Goal: Information Seeking & Learning: Learn about a topic

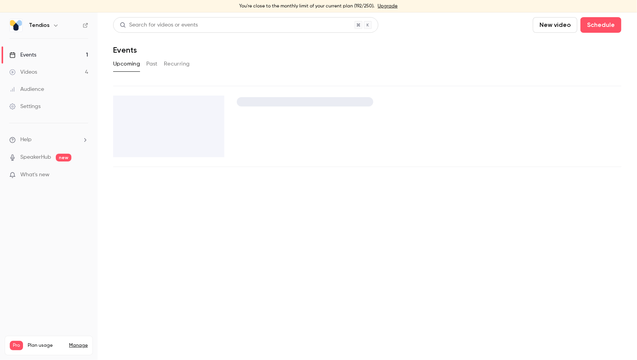
click at [30, 69] on div "Videos" at bounding box center [23, 72] width 28 height 8
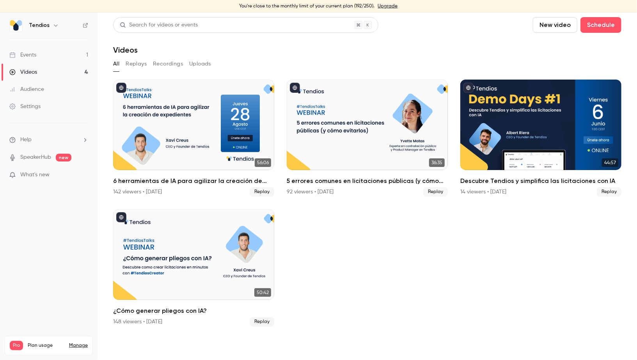
click at [67, 53] on link "Events 1" at bounding box center [48, 54] width 97 height 17
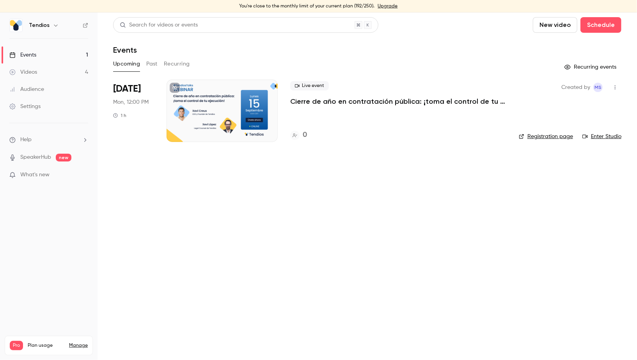
click at [619, 83] on button "button" at bounding box center [615, 87] width 12 height 12
click at [559, 108] on div "Share" at bounding box center [585, 107] width 59 height 8
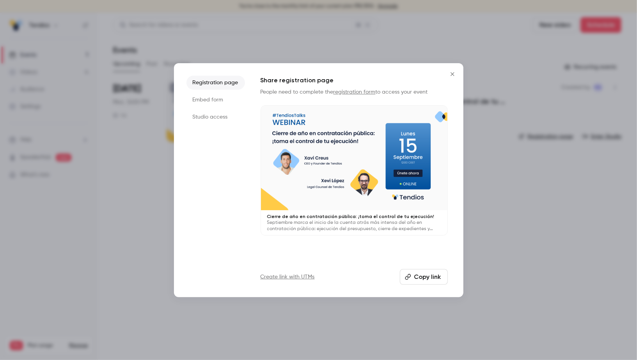
click at [418, 278] on button "Copy link" at bounding box center [424, 277] width 48 height 16
click at [451, 71] on icon "Close" at bounding box center [452, 74] width 9 height 6
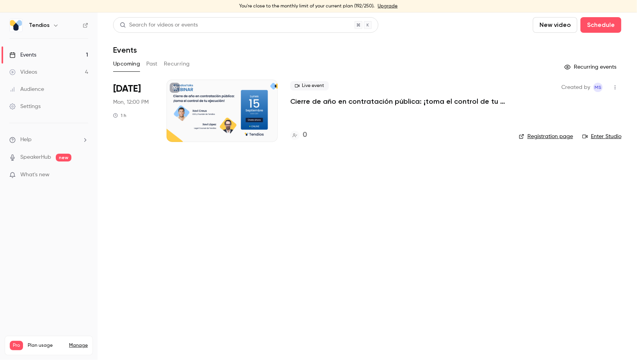
click at [45, 55] on link "Events 1" at bounding box center [48, 54] width 97 height 17
click at [53, 73] on link "Videos 4" at bounding box center [48, 72] width 97 height 17
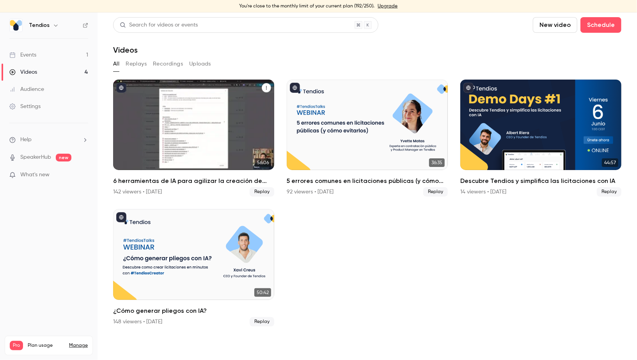
click at [207, 181] on h2 "6 herramientas de IA para agilizar la creación de expedientes" at bounding box center [193, 180] width 161 height 9
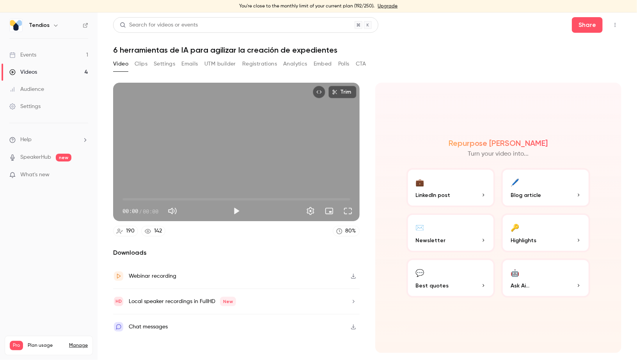
click at [196, 45] on header "Search for videos or events Share 6 herramientas de IA para agilizar la creació…" at bounding box center [367, 35] width 508 height 37
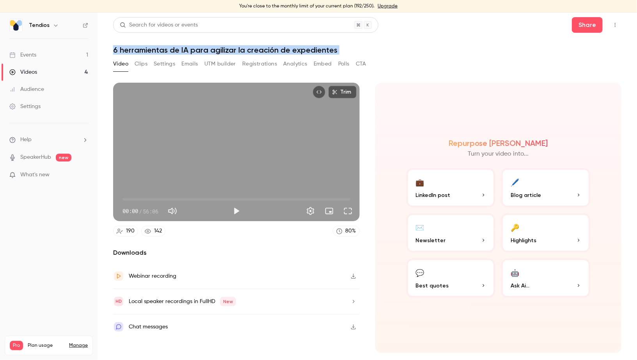
click at [196, 45] on header "Search for videos or events Share 6 herramientas de IA para agilizar la creació…" at bounding box center [367, 35] width 508 height 37
copy div "6 herramientas de IA para agilizar la creación de expedientes Video Clips Setti…"
click at [55, 80] on link "Videos 4" at bounding box center [48, 72] width 97 height 17
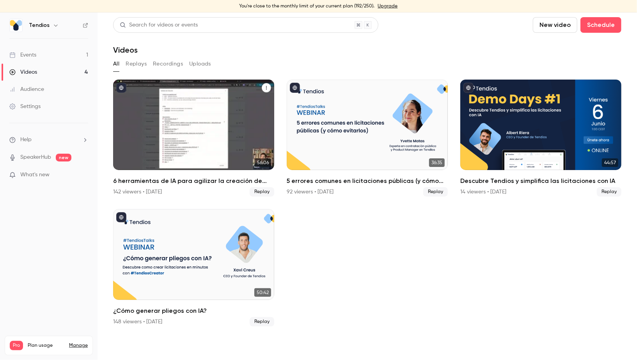
click at [121, 137] on div "6 herramientas de IA para agilizar la creación de expedientes" at bounding box center [193, 125] width 161 height 90
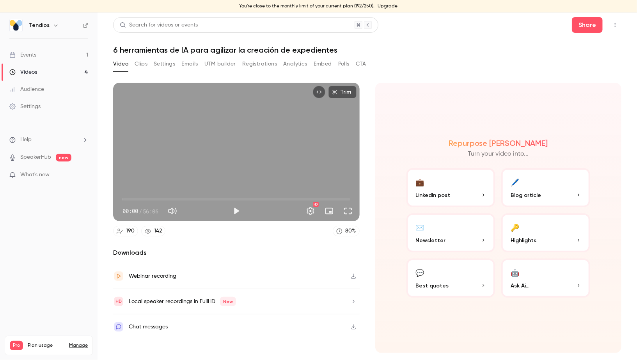
click at [262, 64] on button "Registrations" at bounding box center [259, 64] width 35 height 12
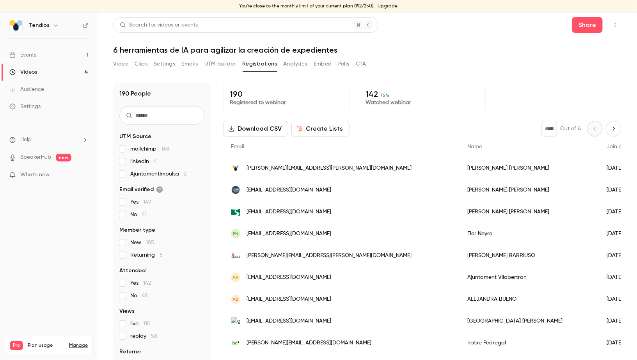
click at [155, 120] on input "text" at bounding box center [161, 115] width 85 height 19
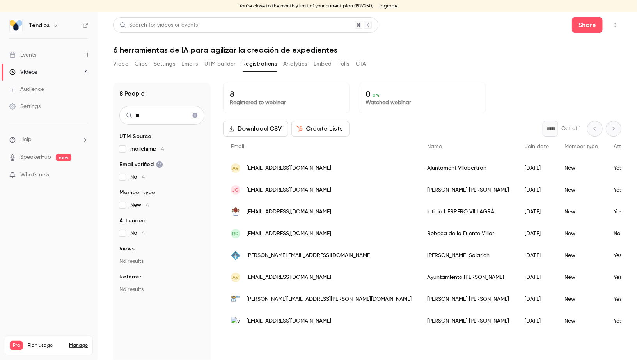
type input "*"
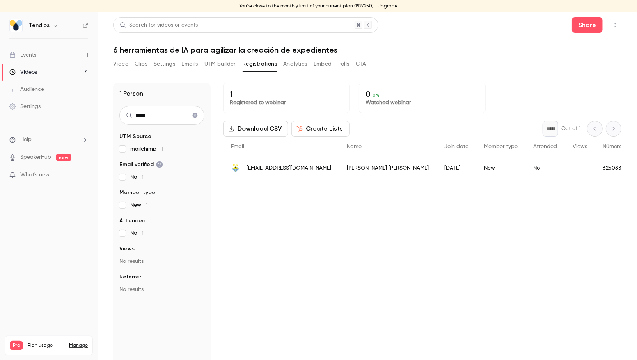
type input "*****"
click at [39, 67] on link "Videos 4" at bounding box center [48, 72] width 97 height 17
